Goal: Information Seeking & Learning: Learn about a topic

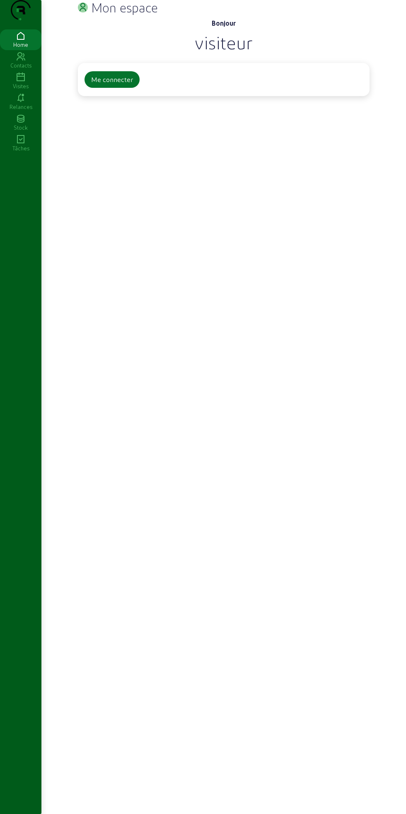
click at [114, 85] on div "Me connecter" at bounding box center [112, 80] width 42 height 10
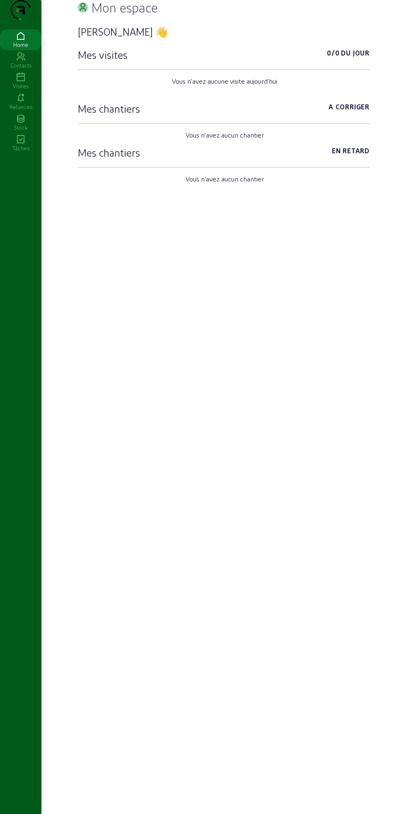
click at [27, 69] on div "Contacts" at bounding box center [20, 65] width 41 height 7
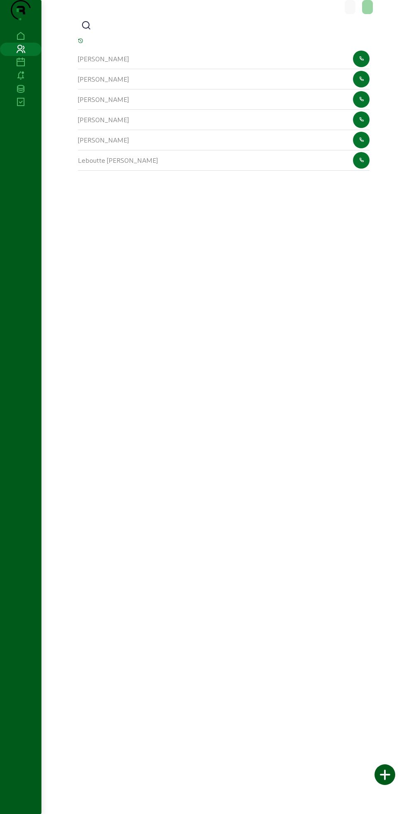
click at [88, 31] on icon at bounding box center [86, 26] width 10 height 10
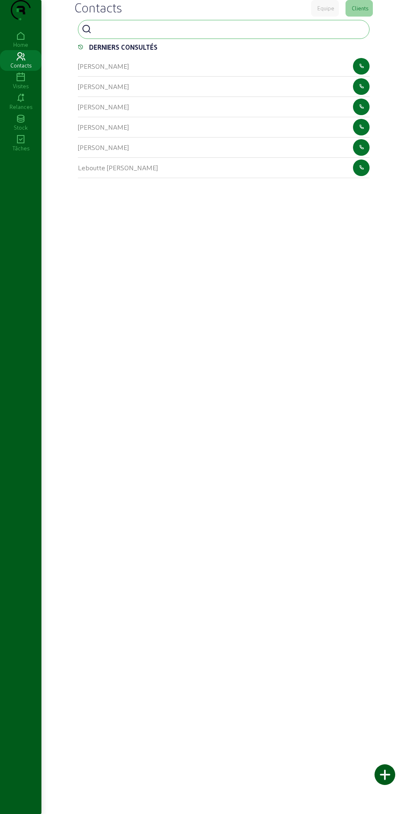
click at [205, 39] on div at bounding box center [224, 29] width 292 height 19
click at [218, 39] on div at bounding box center [224, 29] width 292 height 19
click at [166, 34] on input at bounding box center [132, 29] width 75 height 10
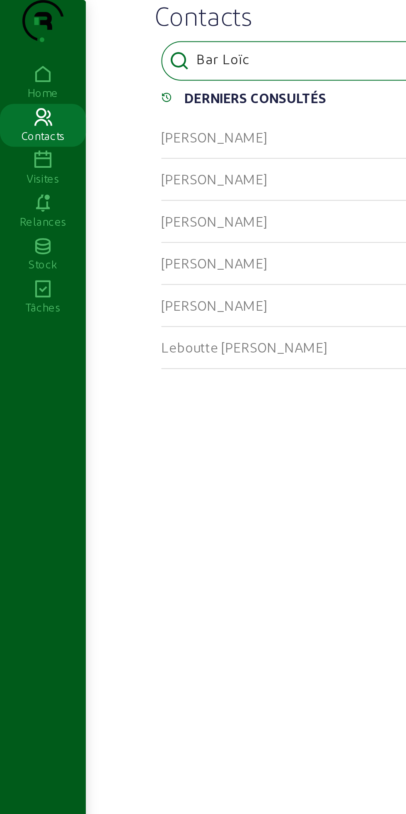
click at [84, 34] on icon at bounding box center [87, 29] width 10 height 10
type input "Bar Loïc"
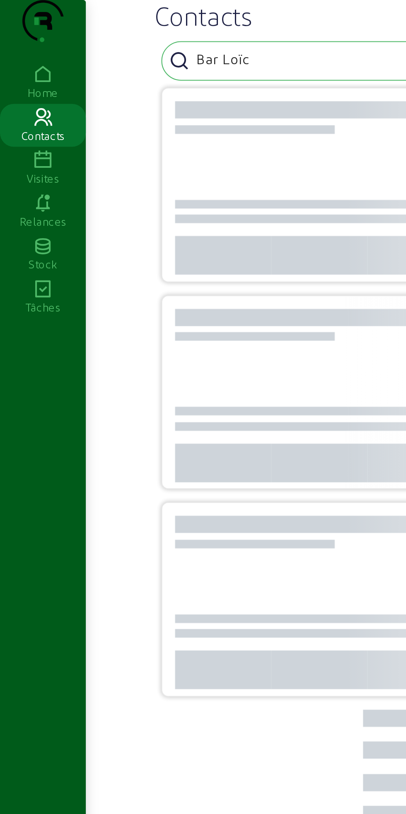
click at [85, 34] on icon at bounding box center [87, 29] width 10 height 10
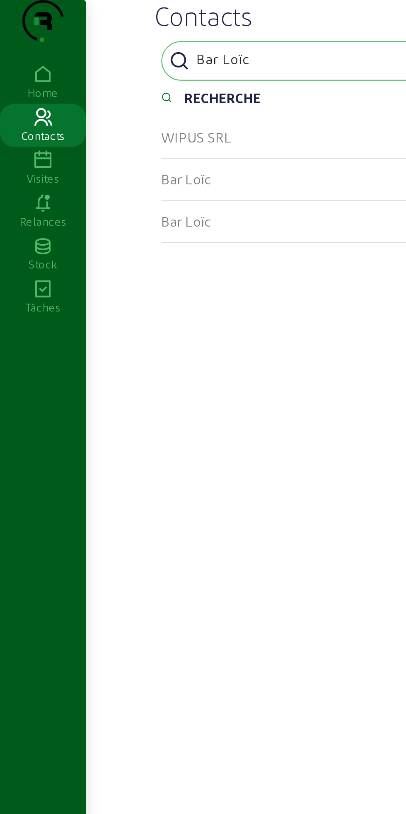
click at [135, 97] on div "Bar Loïc" at bounding box center [224, 87] width 292 height 20
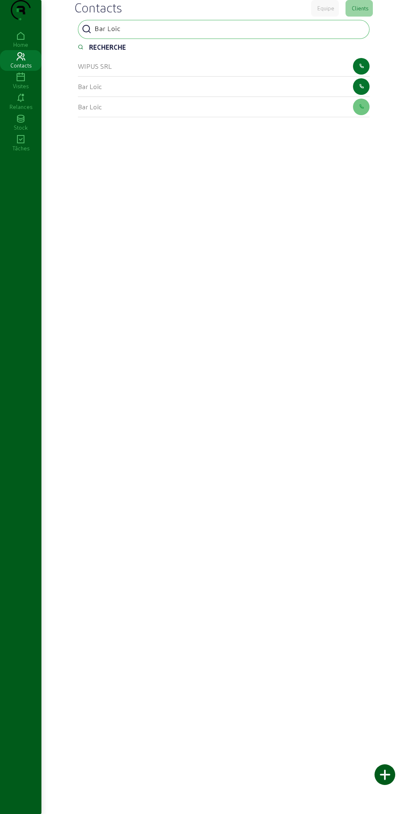
click at [135, 96] on div "Bar Loïc" at bounding box center [224, 87] width 292 height 20
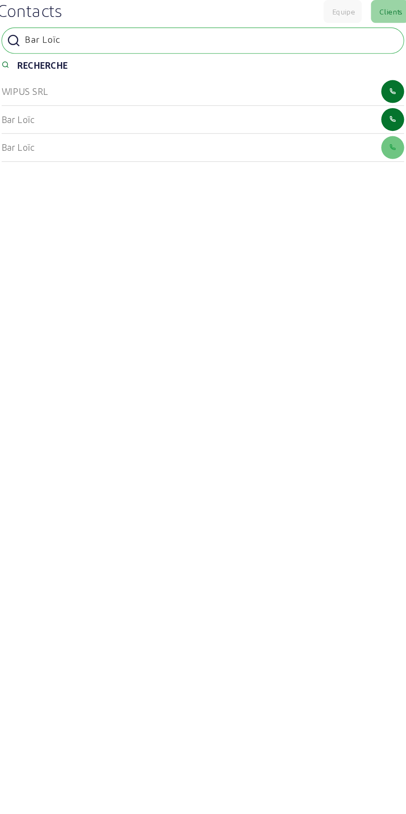
click at [130, 97] on div "Bar Loïc" at bounding box center [224, 87] width 292 height 20
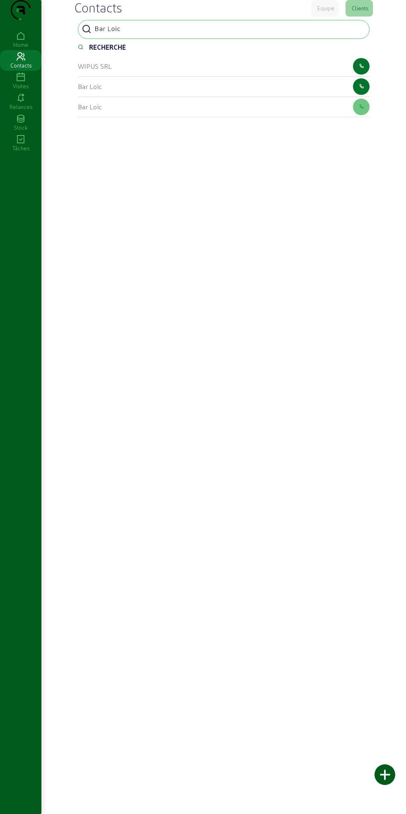
click at [140, 97] on div "Bar Loïc" at bounding box center [224, 87] width 292 height 20
click at [153, 97] on div "Bar Loïc" at bounding box center [224, 87] width 292 height 20
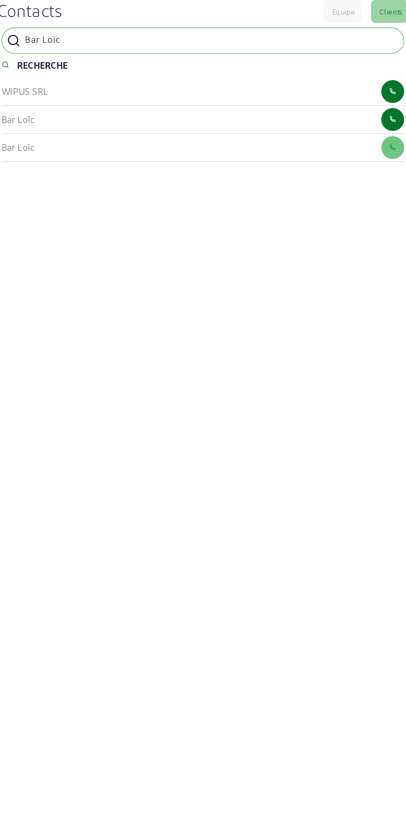
click at [205, 73] on div "WIPUS SRL" at bounding box center [224, 66] width 292 height 20
click at [189, 97] on div "Bar Loïc" at bounding box center [224, 87] width 292 height 20
click at [95, 90] on cam-list-title "Bar Loïc" at bounding box center [90, 86] width 24 height 8
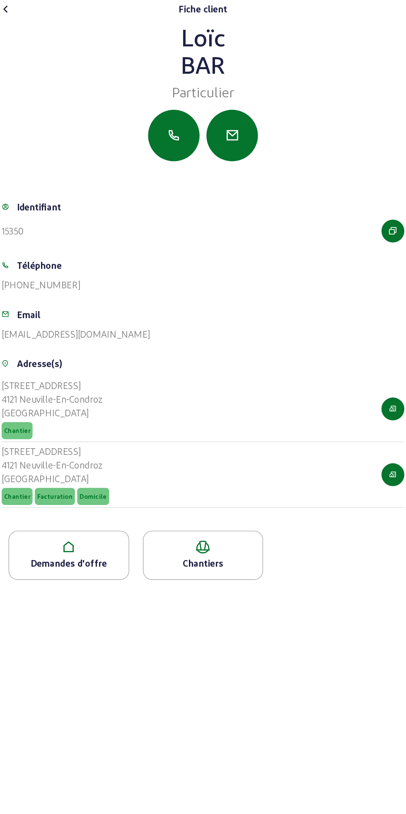
click at [236, 413] on div "Chantiers" at bounding box center [224, 408] width 87 height 10
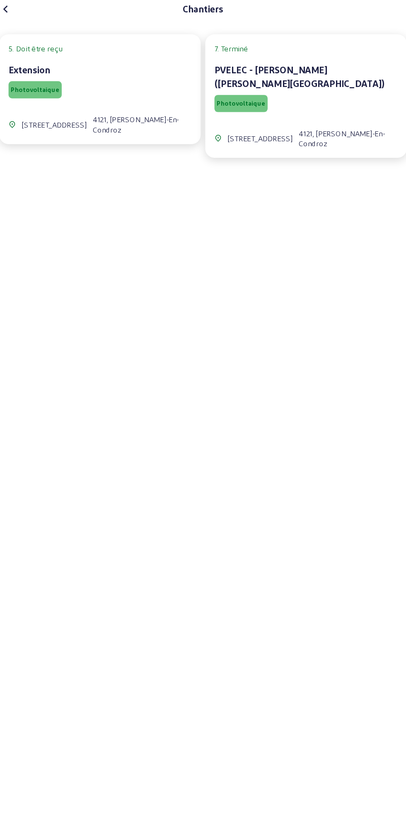
click at [159, 73] on div "Photovoltaique" at bounding box center [149, 65] width 133 height 16
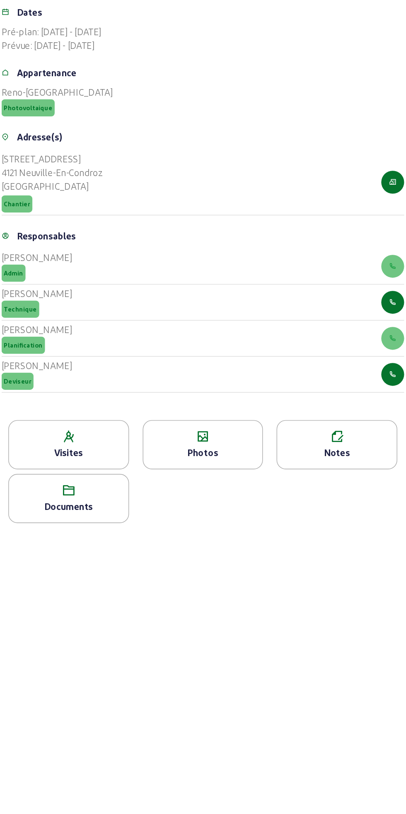
scroll to position [51, 0]
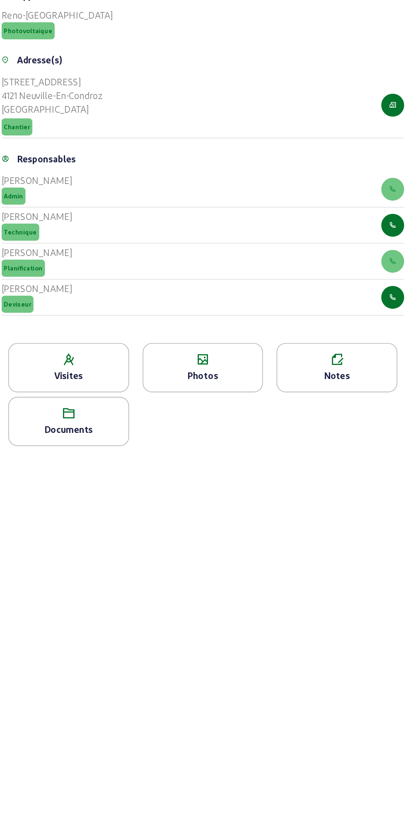
click at [237, 499] on div "Photos" at bounding box center [224, 494] width 87 height 10
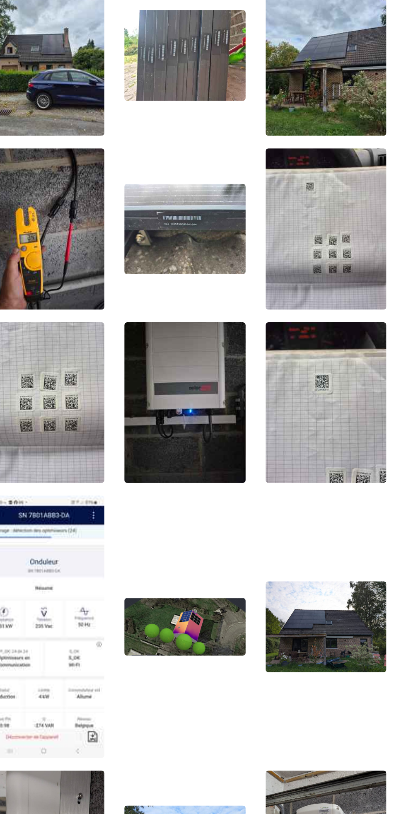
scroll to position [119, 0]
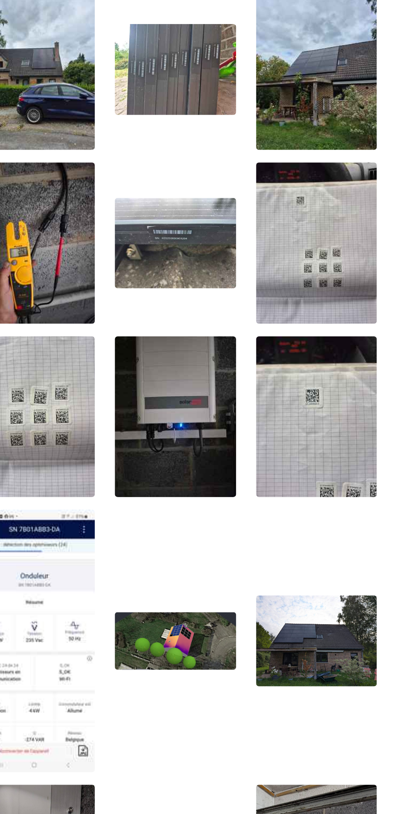
click at [332, 502] on img at bounding box center [325, 534] width 87 height 66
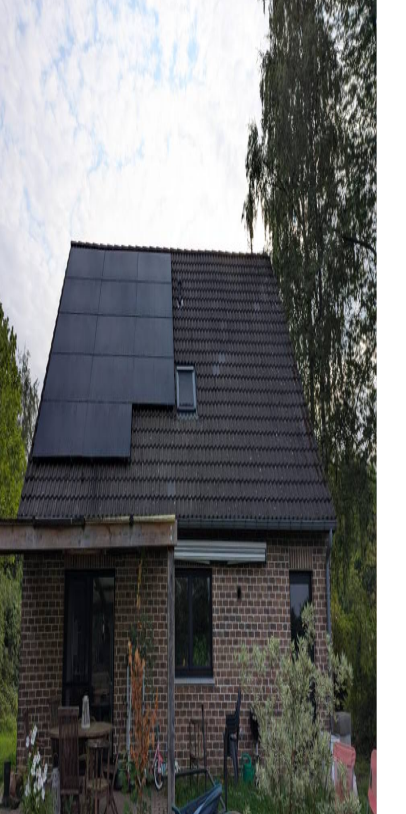
scroll to position [0, 0]
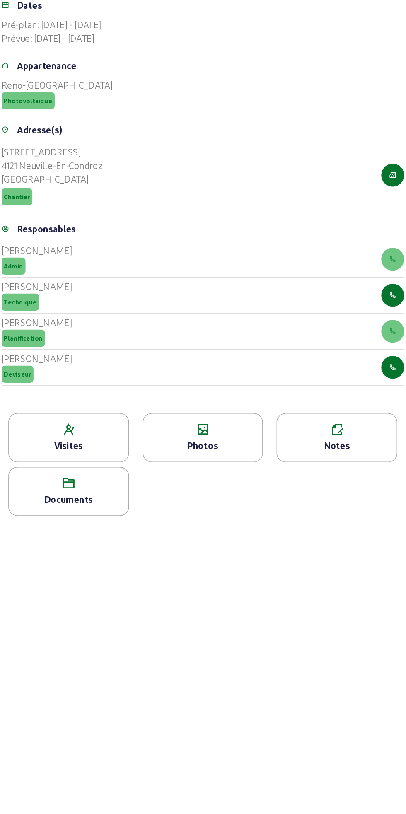
click at [230, 539] on icon at bounding box center [224, 534] width 87 height 10
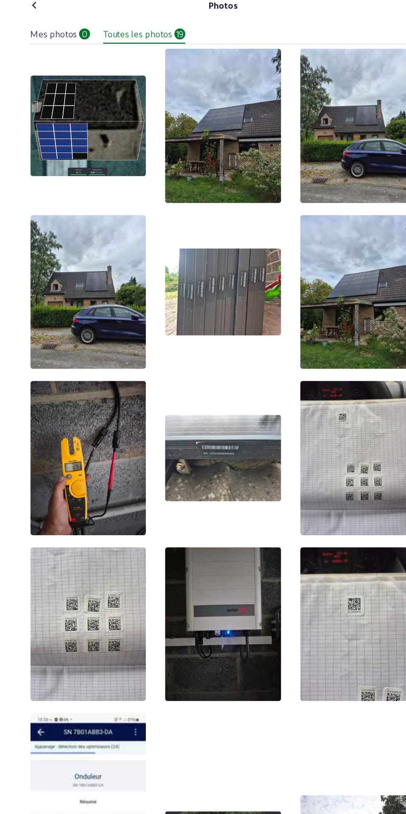
click at [264, 469] on img at bounding box center [223, 475] width 87 height 117
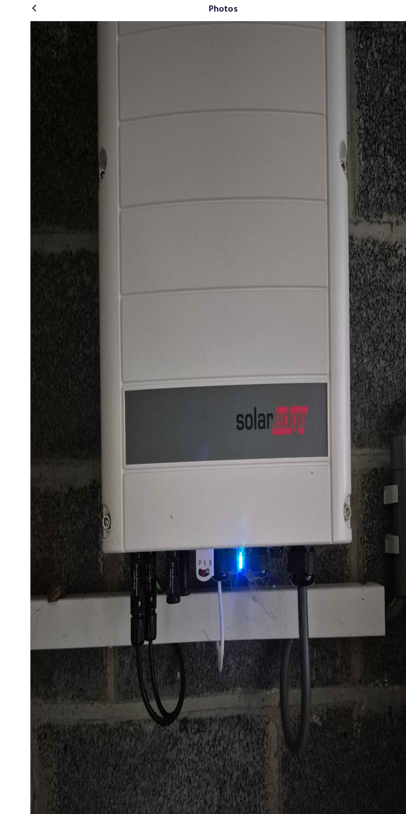
click at [81, 12] on icon at bounding box center [81, 7] width 10 height 10
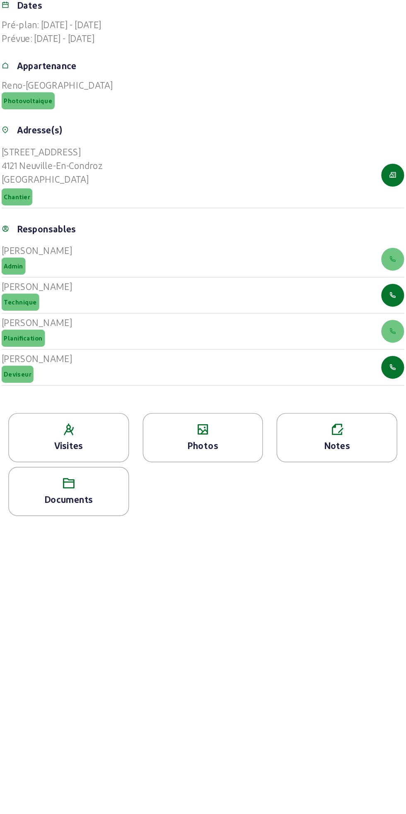
click at [316, 555] on div "Notes" at bounding box center [320, 540] width 87 height 36
